Goal: Task Accomplishment & Management: Manage account settings

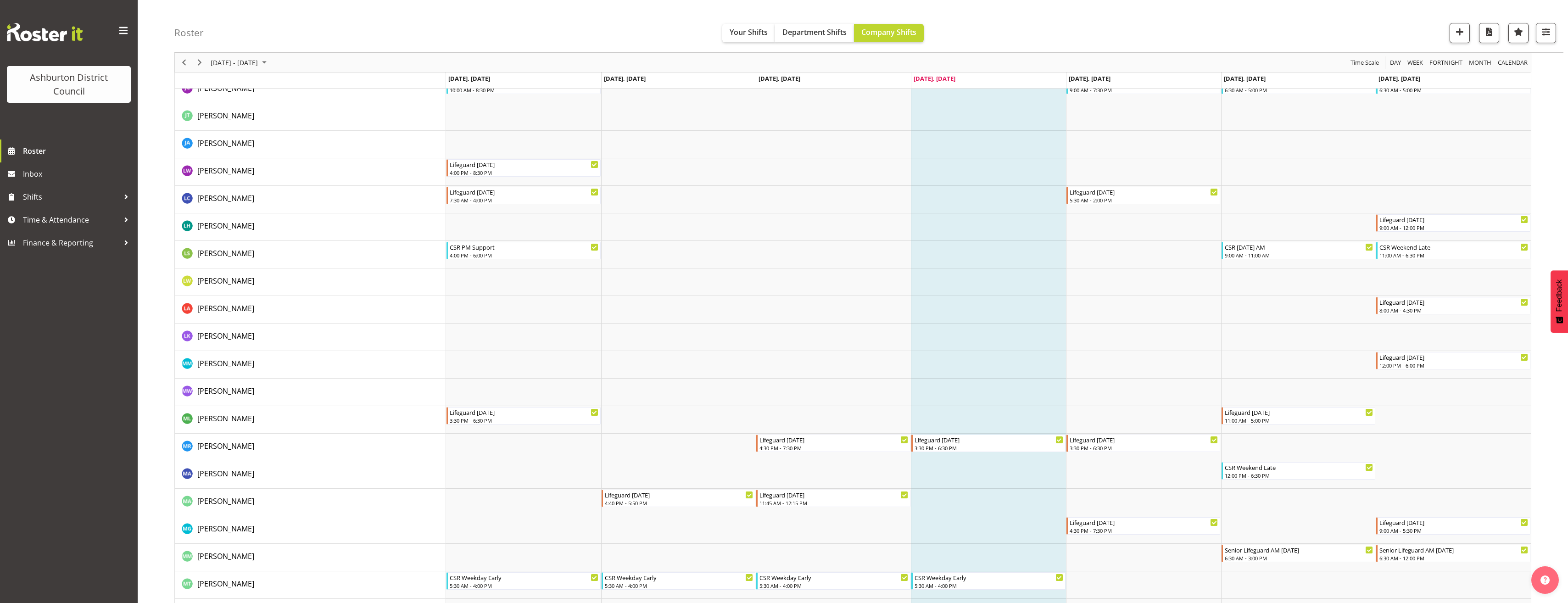
scroll to position [1376, 0]
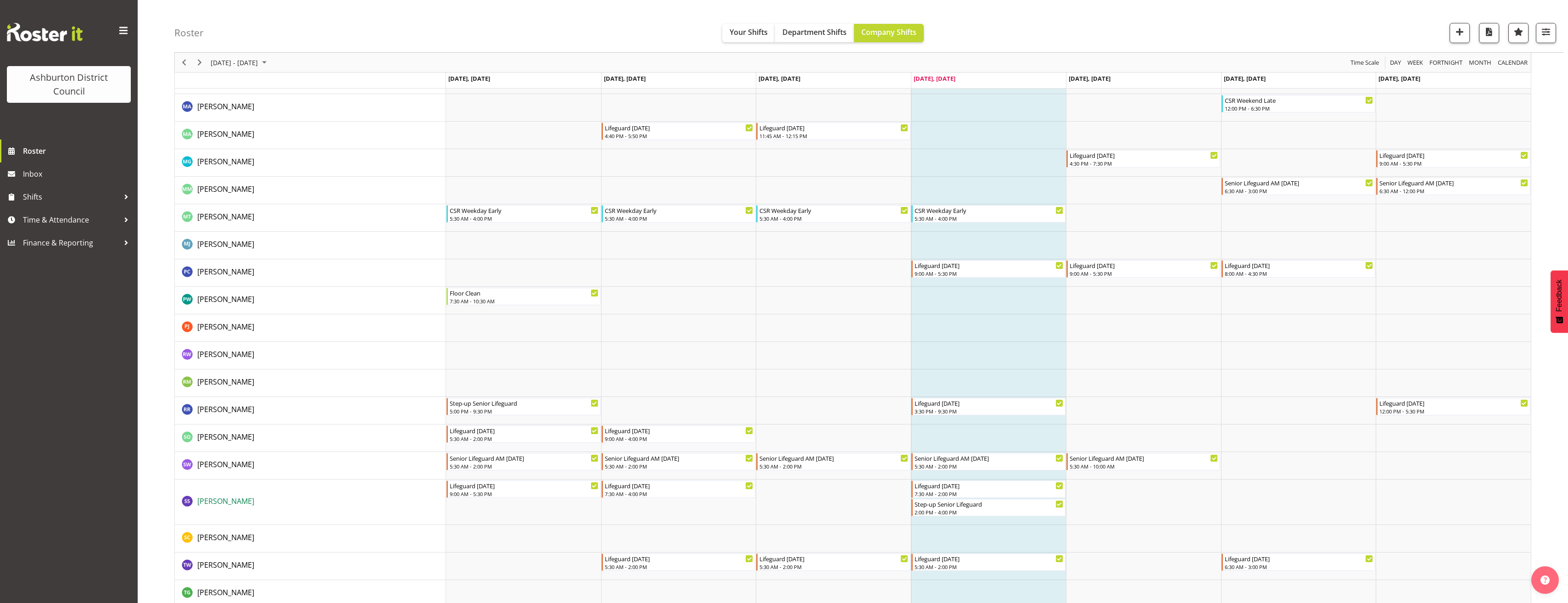
click at [233, 498] on span "[PERSON_NAME]" at bounding box center [225, 501] width 57 height 10
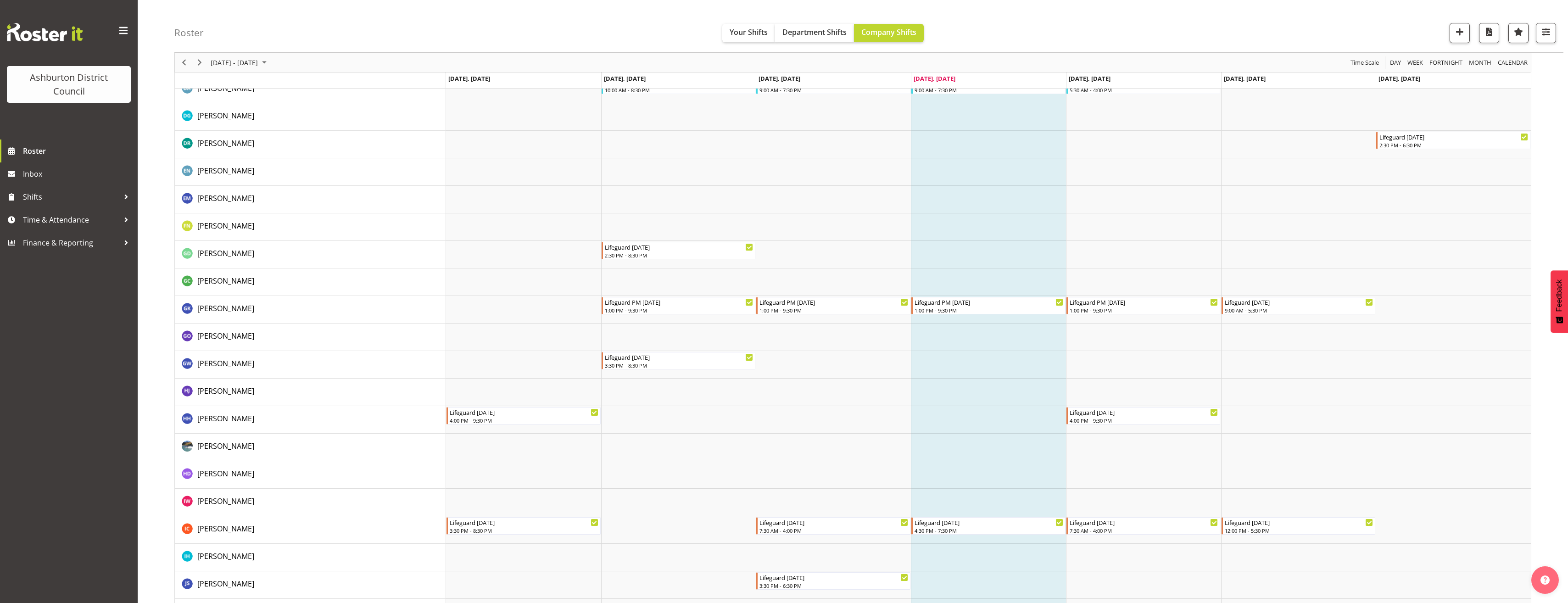
scroll to position [413, 0]
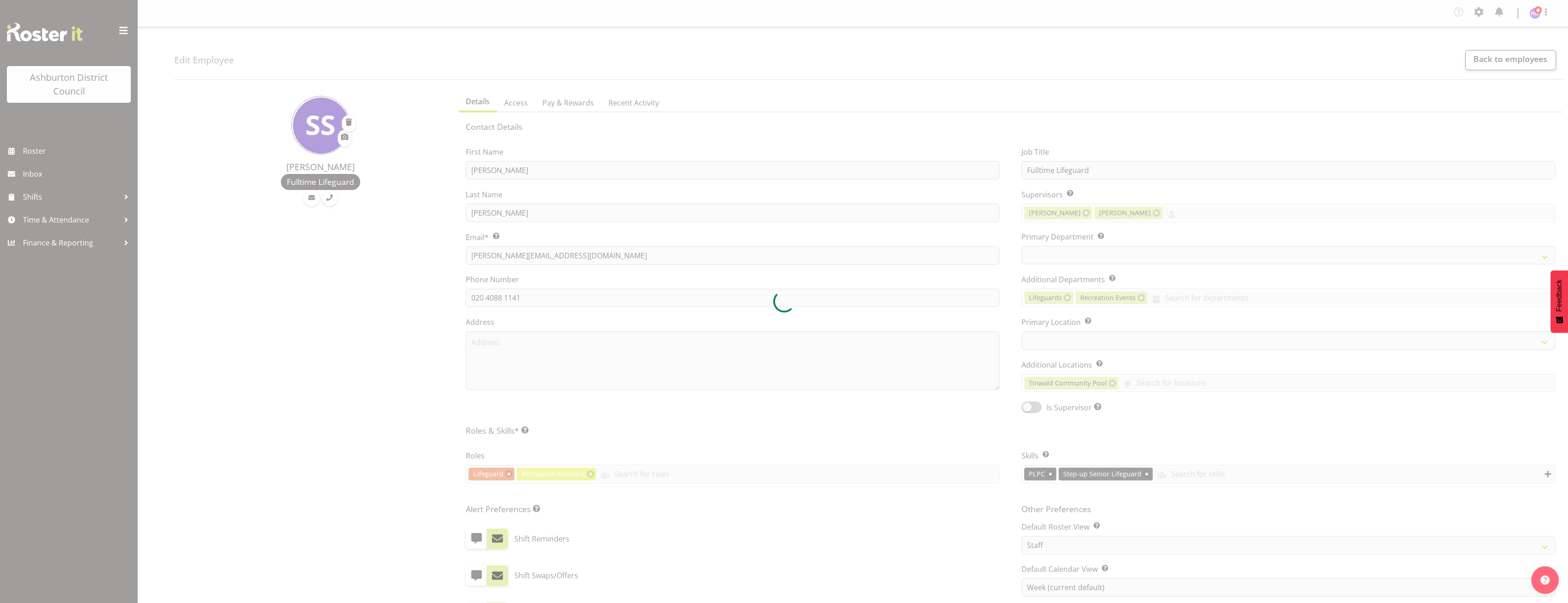
select select "TimelineWeek"
select select "65"
select select "64"
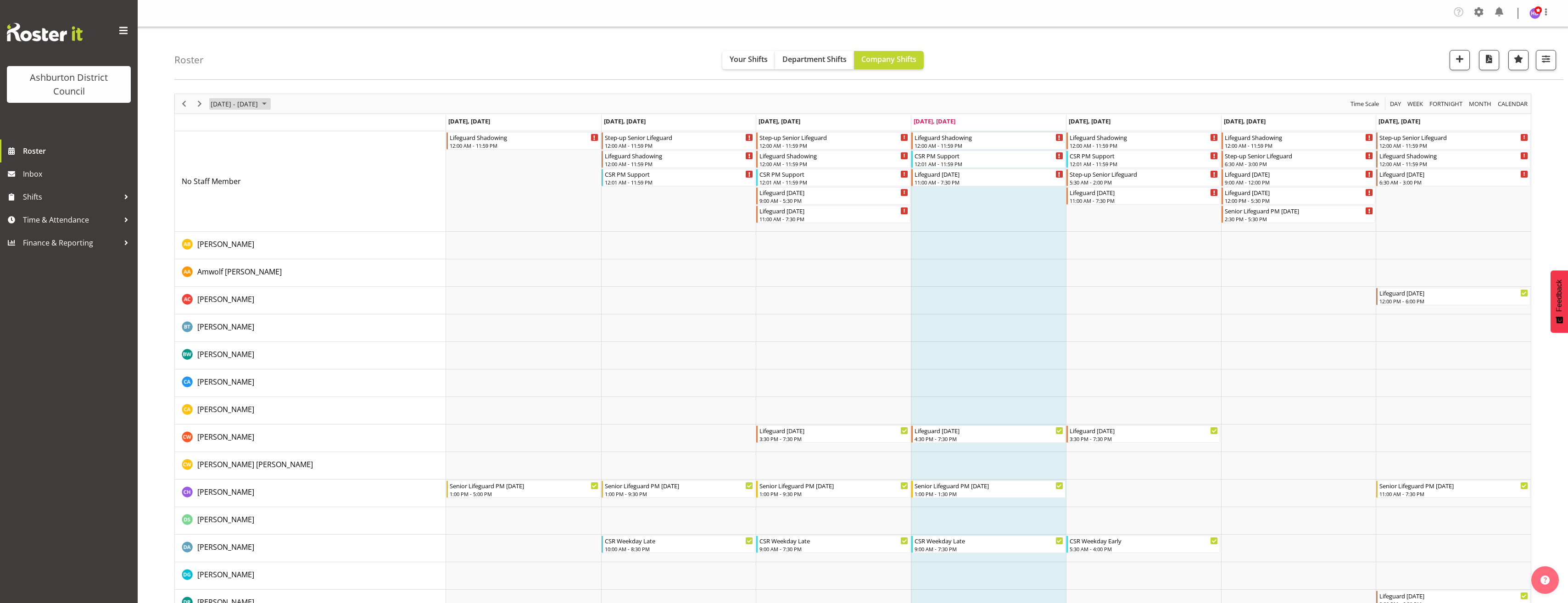
click at [270, 109] on span "August 25 - 31, 2025" at bounding box center [264, 103] width 11 height 12
click at [303, 238] on button "[DATE]" at bounding box center [299, 239] width 31 height 13
